Goal: Transaction & Acquisition: Purchase product/service

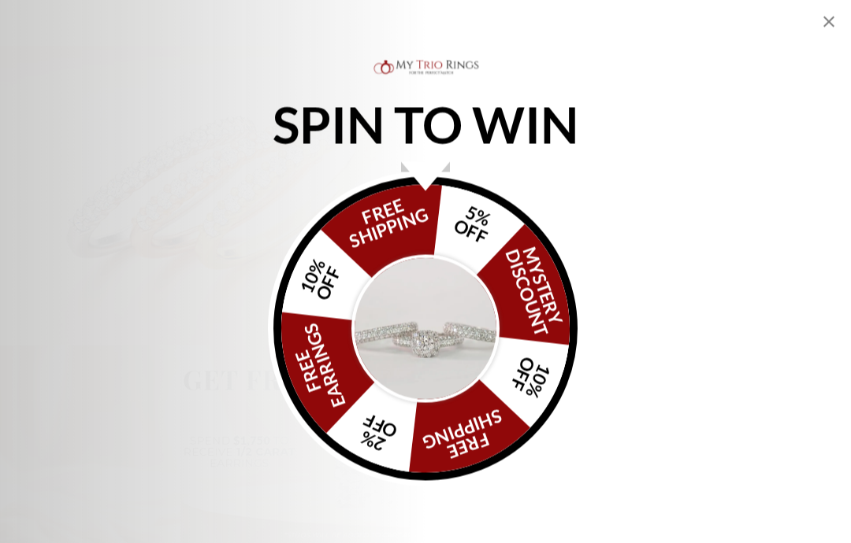
scroll to position [551, 0]
click at [844, 20] on div "SPIN TO WIN FREE SHIPPING 5% OFF Mystery Discount 10% OFF FREE SHIPPING 2% OFF …" at bounding box center [425, 271] width 851 height 543
click at [831, 25] on icon "Close popup" at bounding box center [828, 22] width 11 height 11
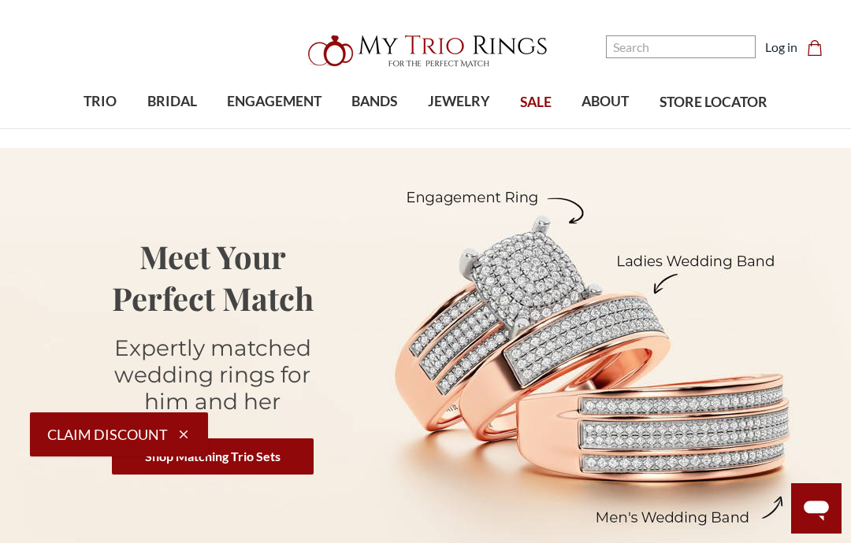
scroll to position [0, 0]
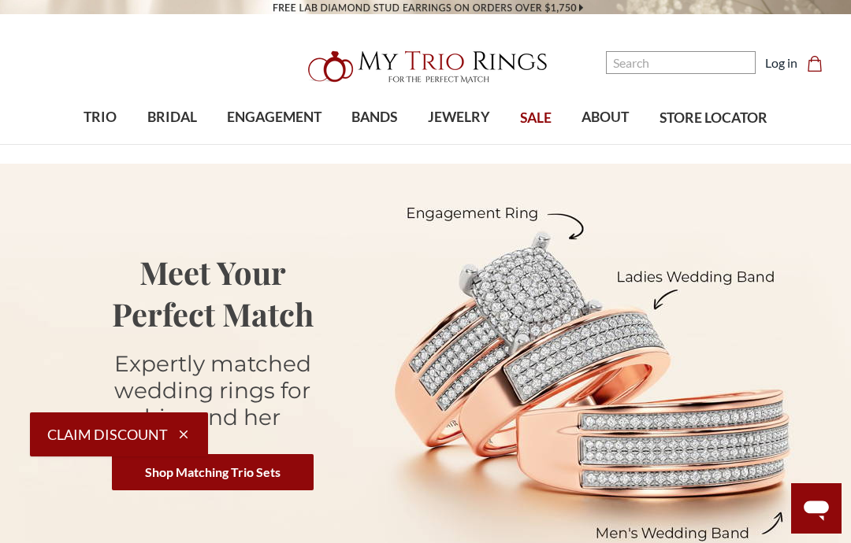
click at [544, 120] on span "SALE" at bounding box center [536, 118] width 32 height 20
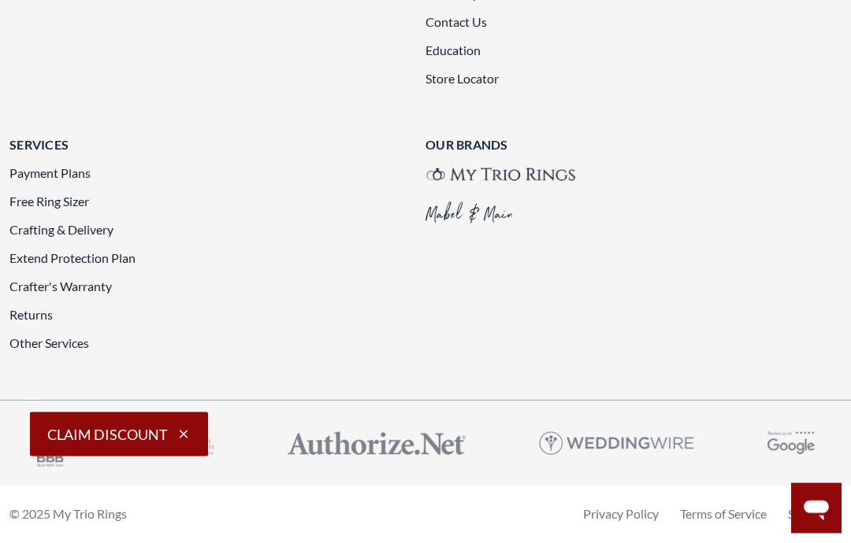
scroll to position [3487, 0]
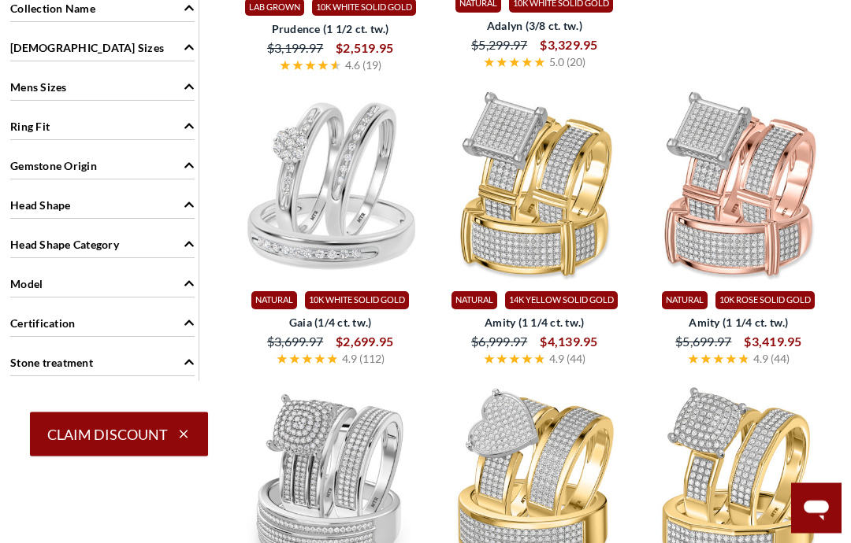
scroll to position [1481, 0]
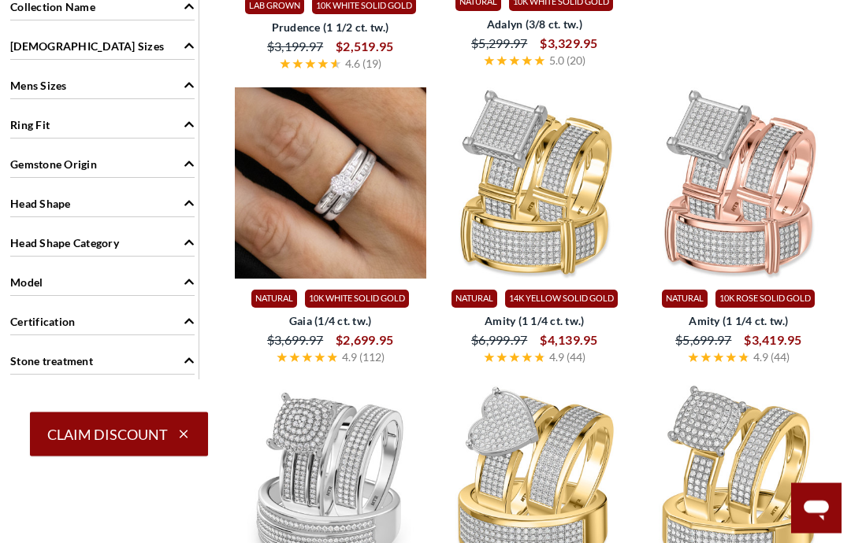
click at [329, 209] on img at bounding box center [330, 183] width 191 height 191
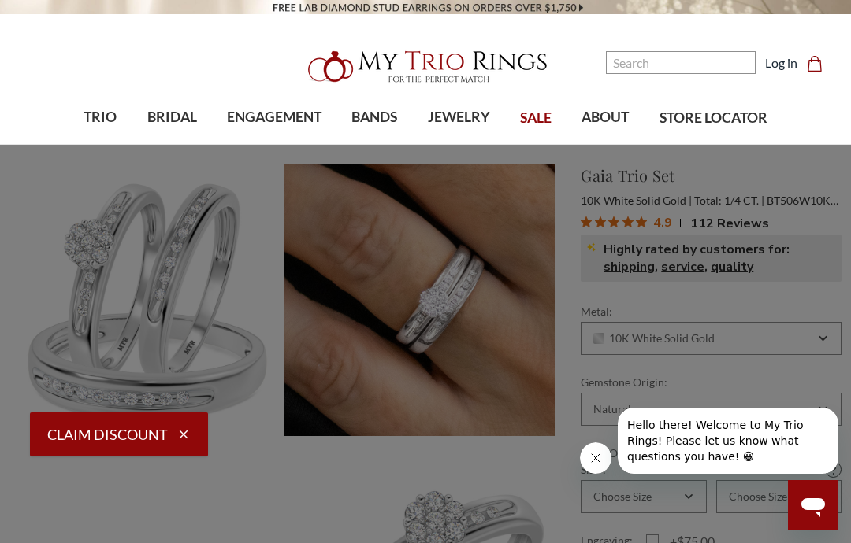
click at [179, 114] on span "BRIDAL" at bounding box center [172, 117] width 50 height 20
click at [296, 431] on span "Explore Bridal Sets" at bounding box center [296, 440] width 129 height 19
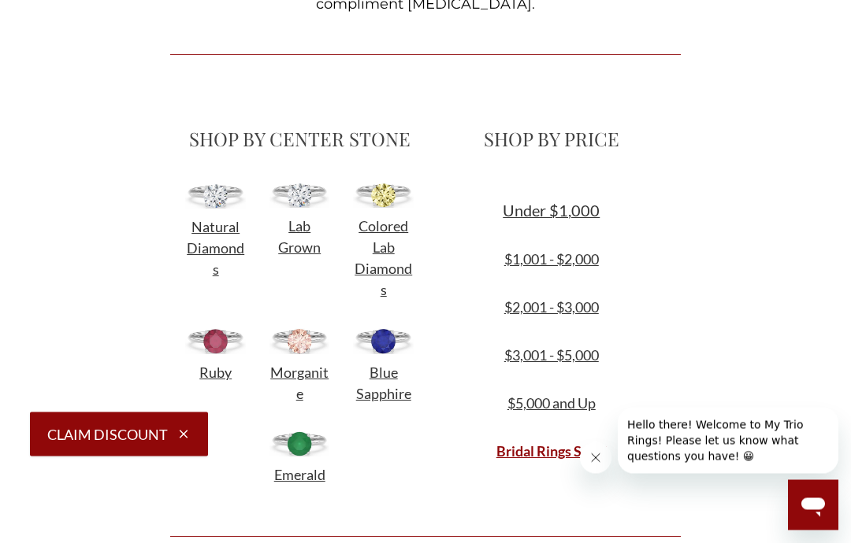
scroll to position [556, 0]
click at [563, 260] on link "$1,001 - $2,000" at bounding box center [551, 258] width 95 height 17
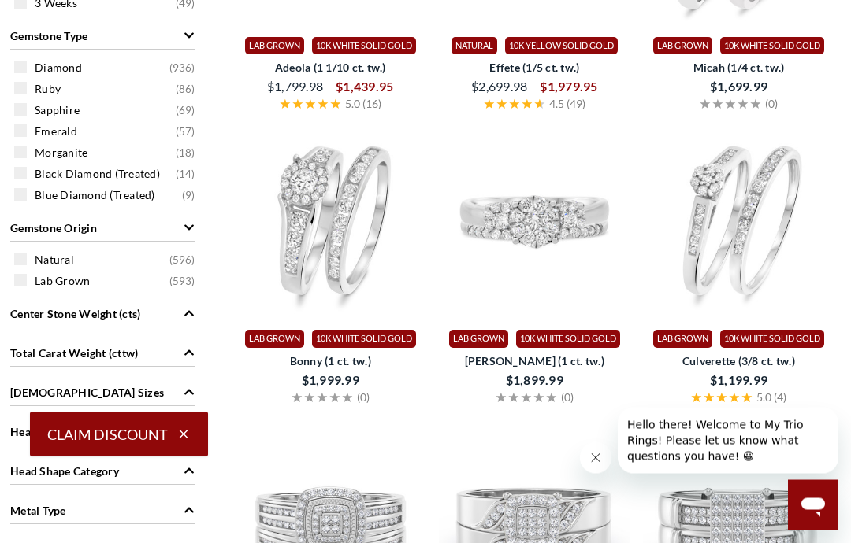
scroll to position [982, 0]
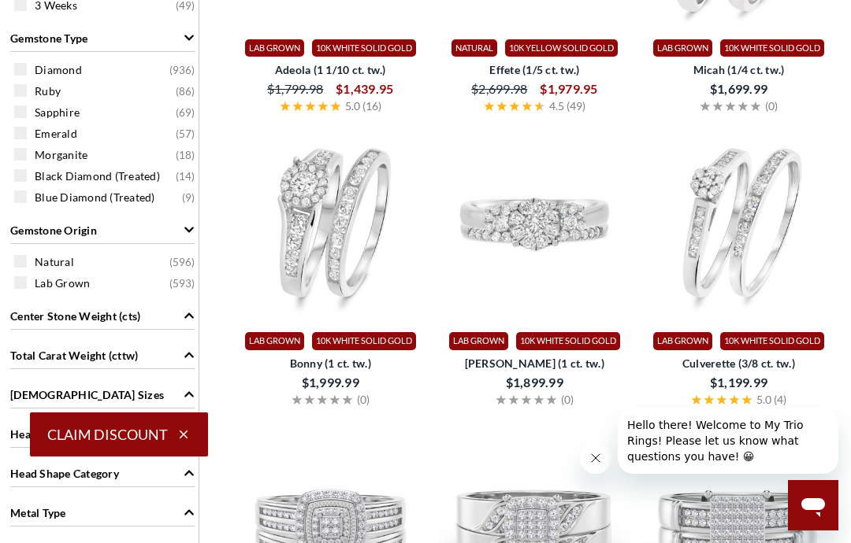
click at [383, 268] on img at bounding box center [330, 225] width 191 height 191
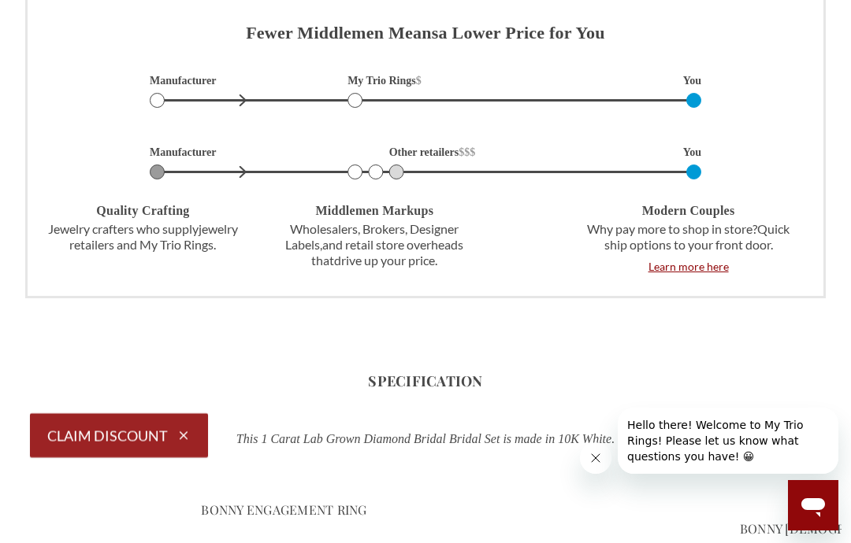
scroll to position [1535, 0]
